Goal: Check status: Check status

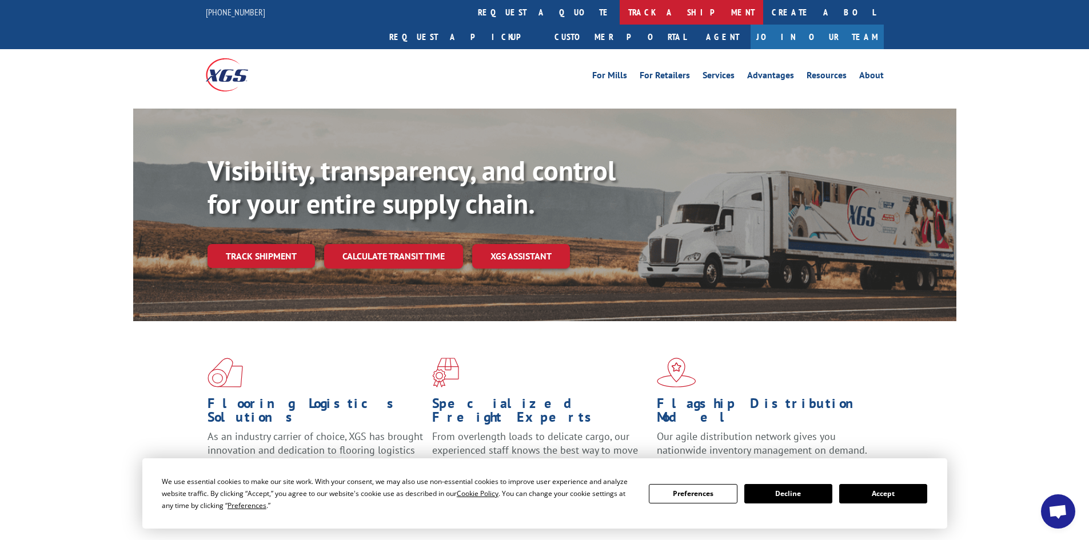
click at [620, 6] on link "track a shipment" at bounding box center [692, 12] width 144 height 25
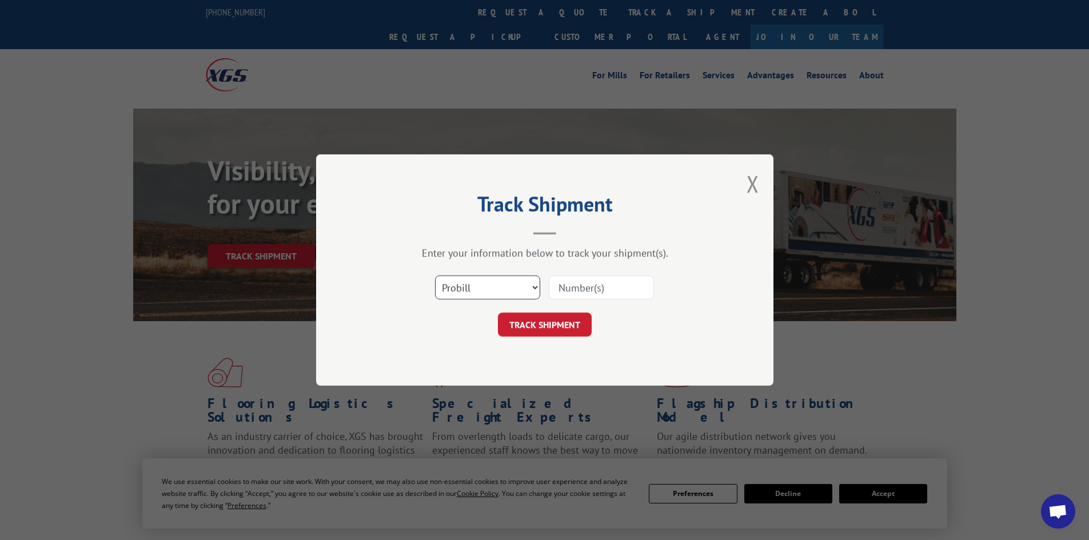
click at [508, 288] on select "Select category... Probill BOL PO" at bounding box center [487, 288] width 105 height 24
select select "bol"
click at [435, 276] on select "Select category... Probill BOL PO" at bounding box center [487, 288] width 105 height 24
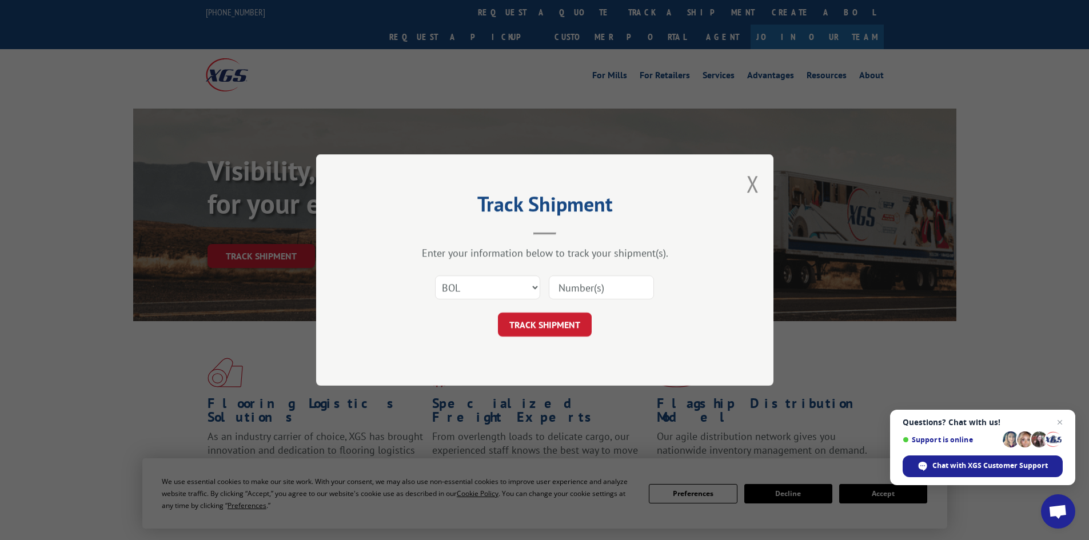
click at [569, 290] on input at bounding box center [601, 288] width 105 height 24
paste input "5576956"
type input "5576956"
click at [560, 329] on button "TRACK SHIPMENT" at bounding box center [545, 325] width 94 height 24
